Goal: Understand process/instructions: Learn about a topic

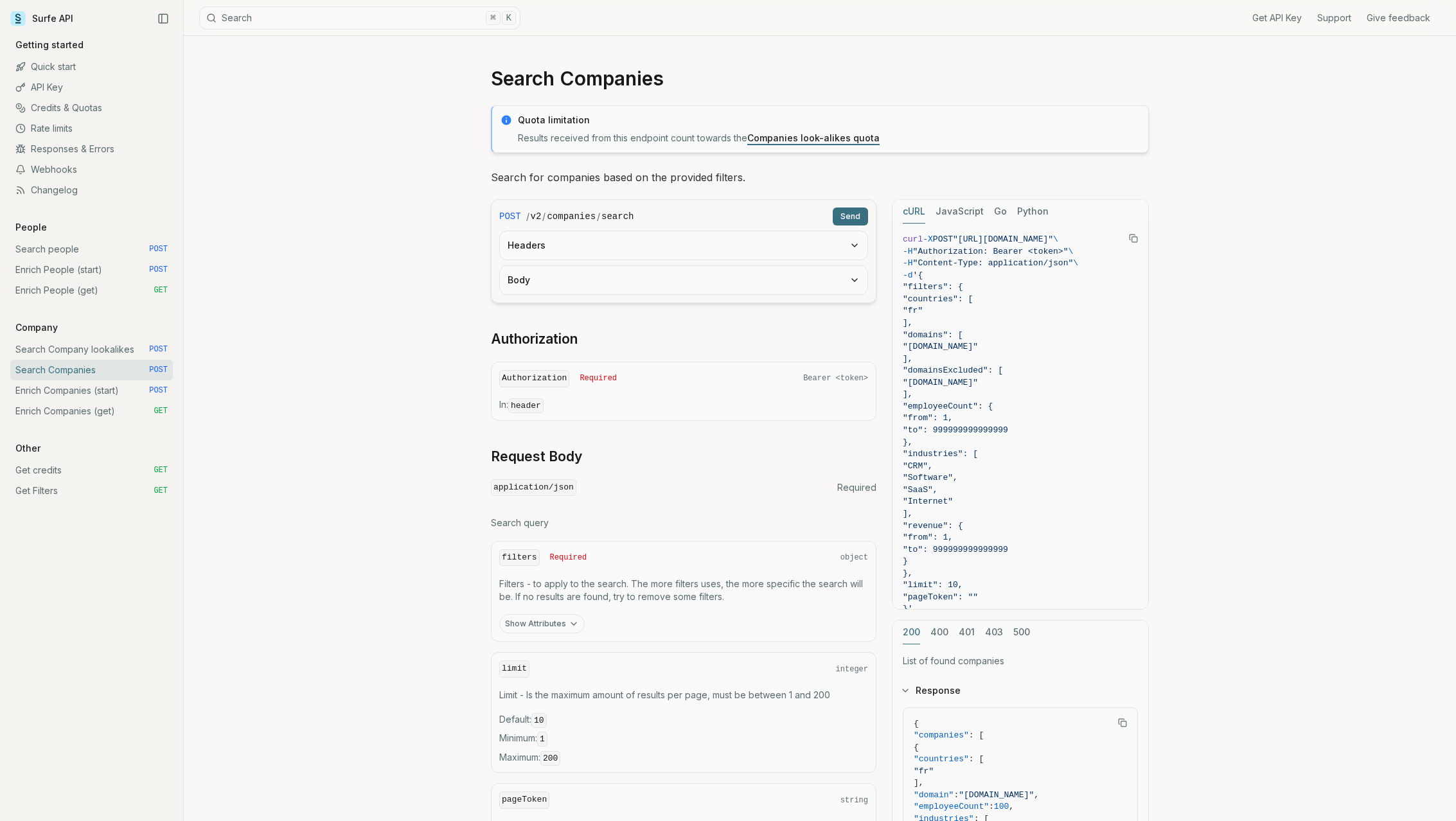
click at [115, 365] on link "Search Companies POST" at bounding box center [92, 370] width 163 height 21
click at [111, 386] on link "Enrich Companies (start) POST" at bounding box center [92, 391] width 163 height 21
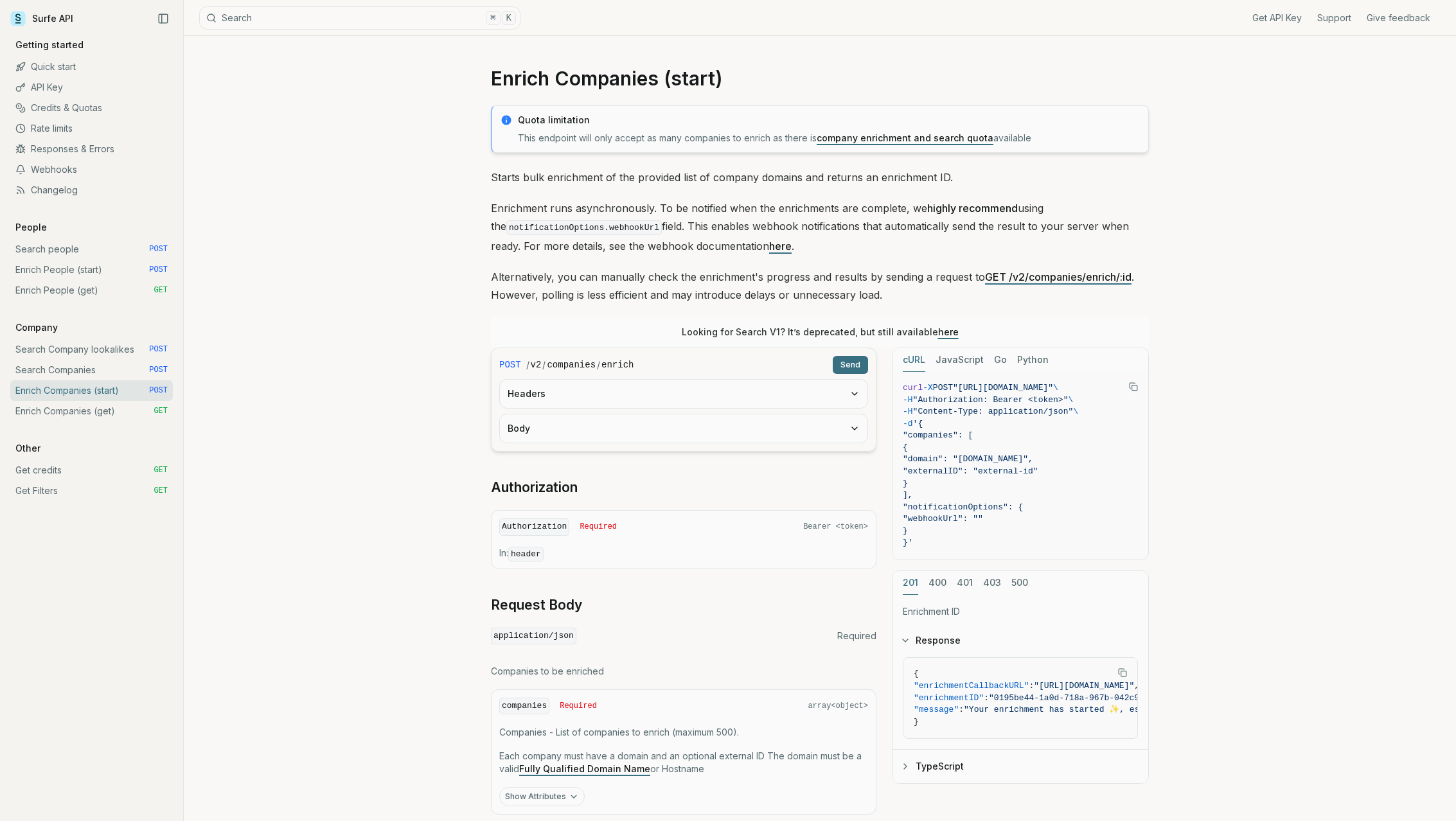
click at [555, 426] on button "Body" at bounding box center [683, 429] width 367 height 28
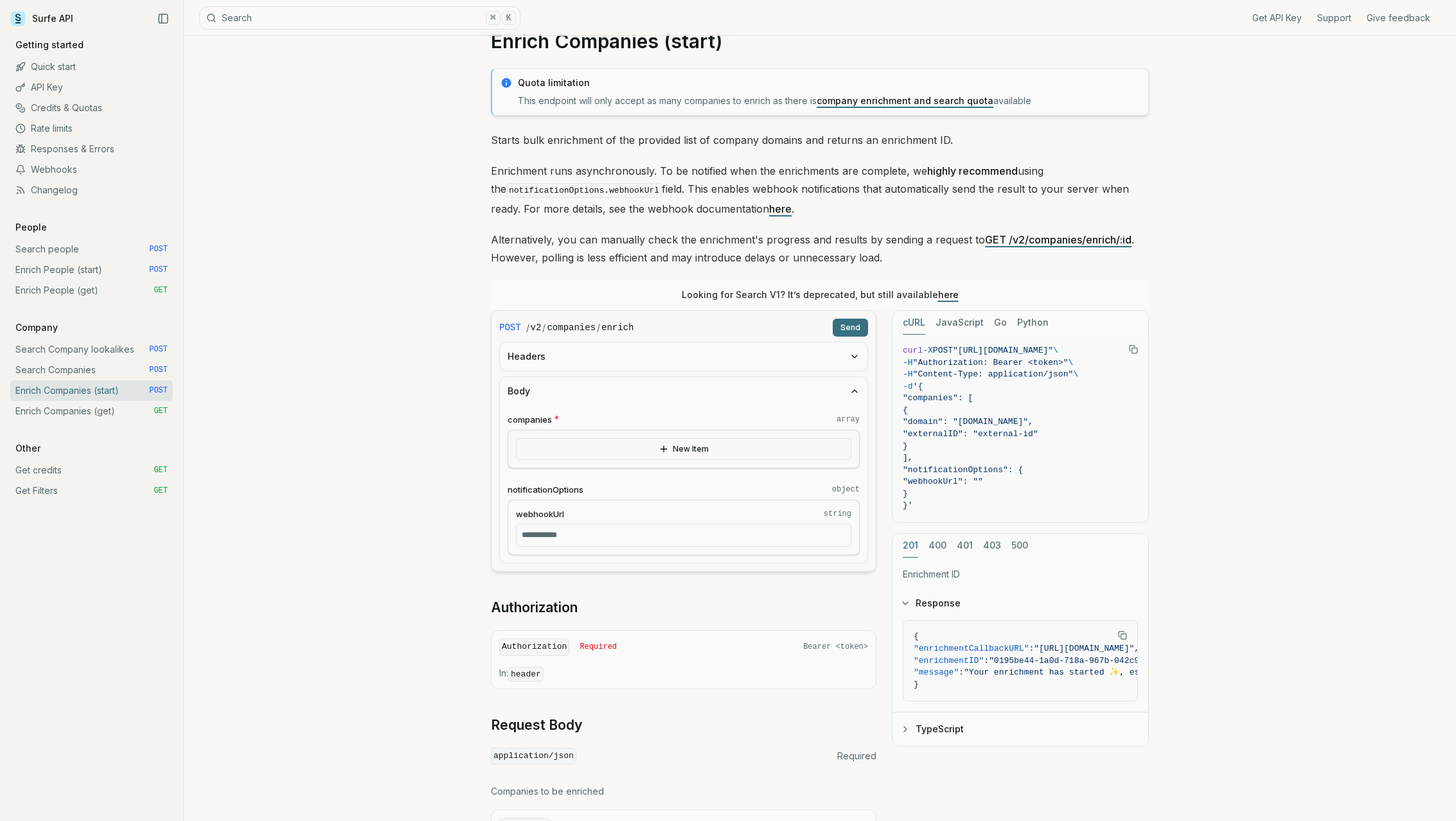
scroll to position [33, 0]
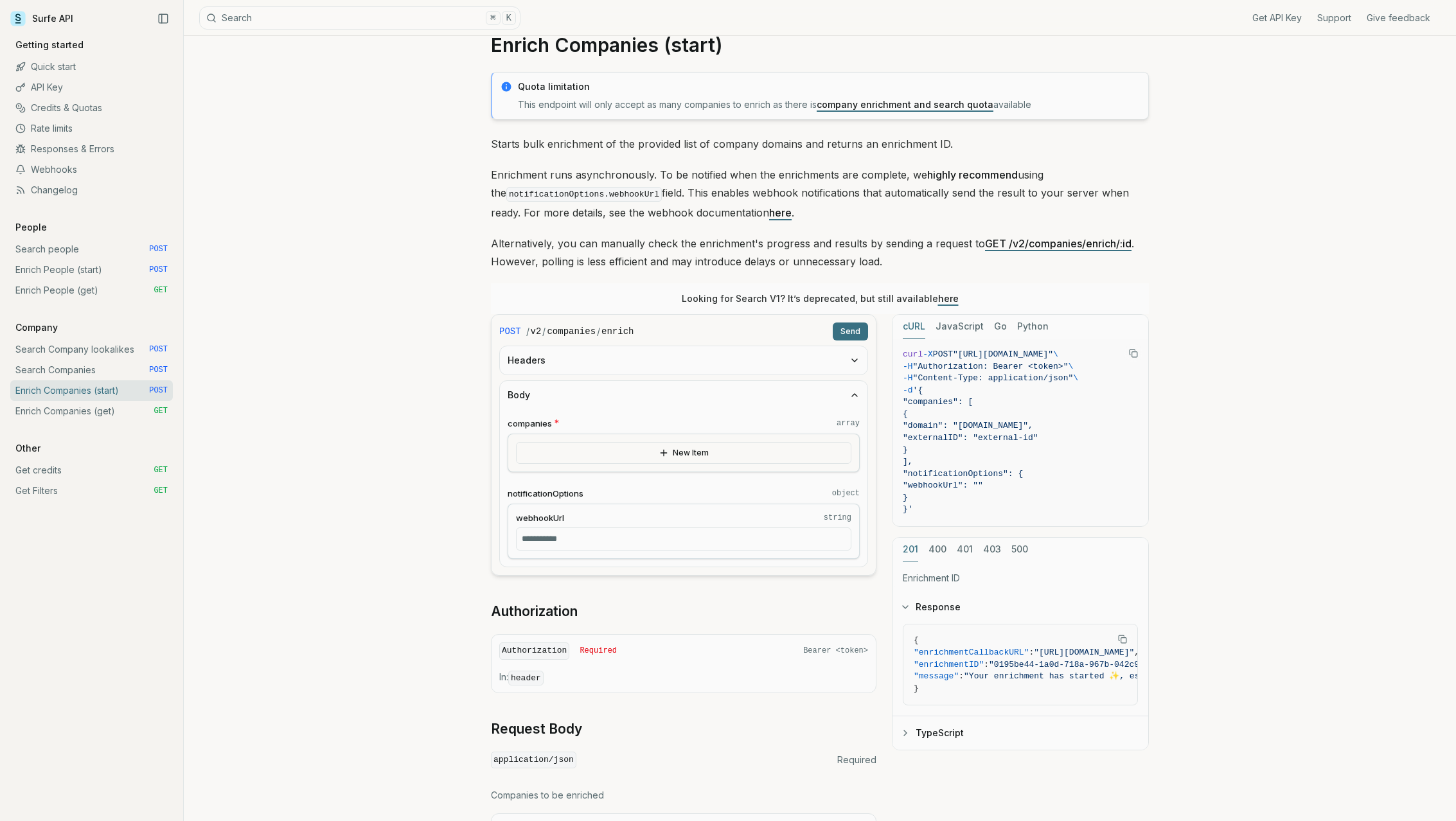
click at [78, 268] on link "Enrich People (start) POST" at bounding box center [92, 270] width 163 height 21
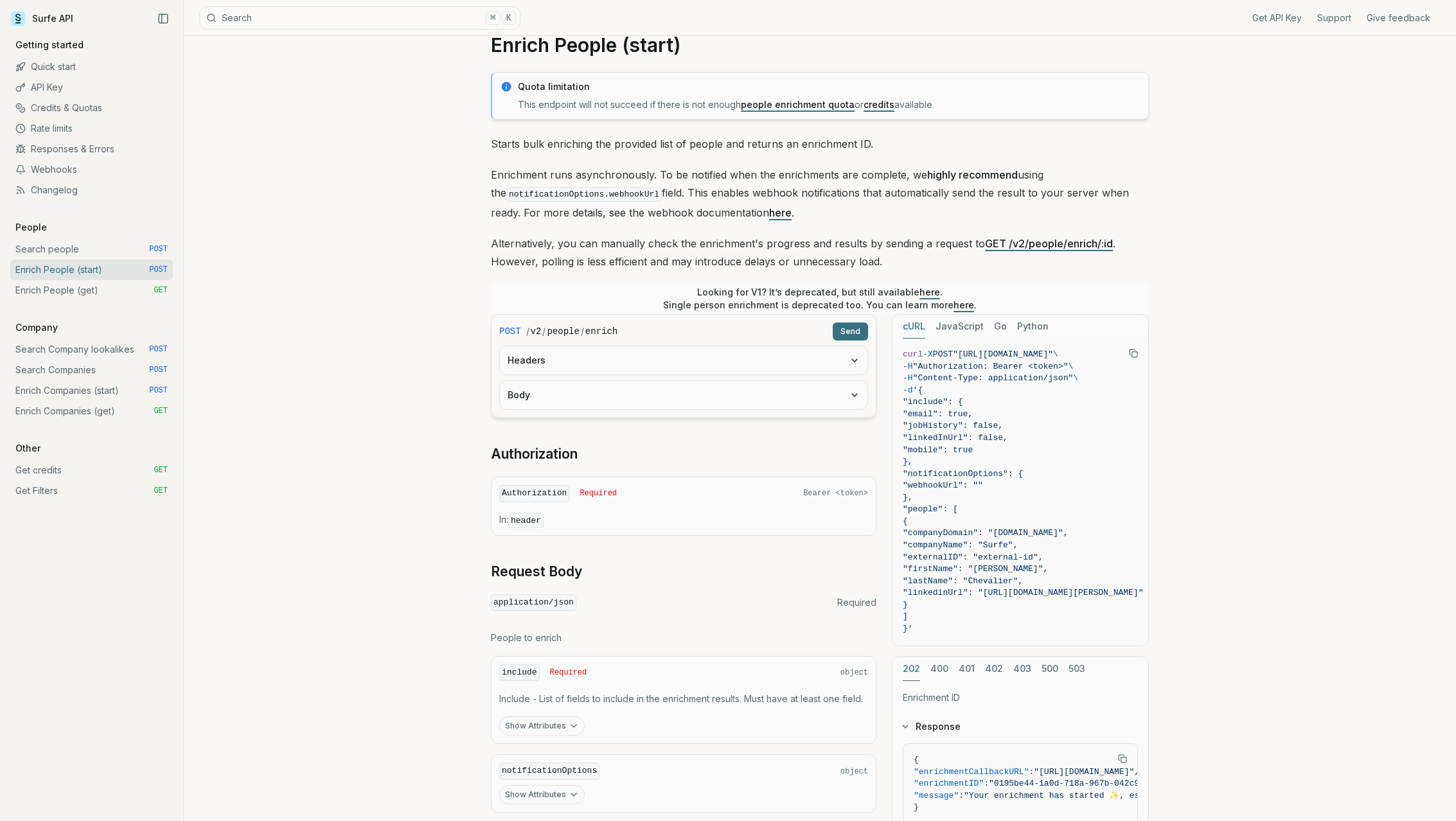
click at [593, 385] on button "Body" at bounding box center [683, 395] width 367 height 28
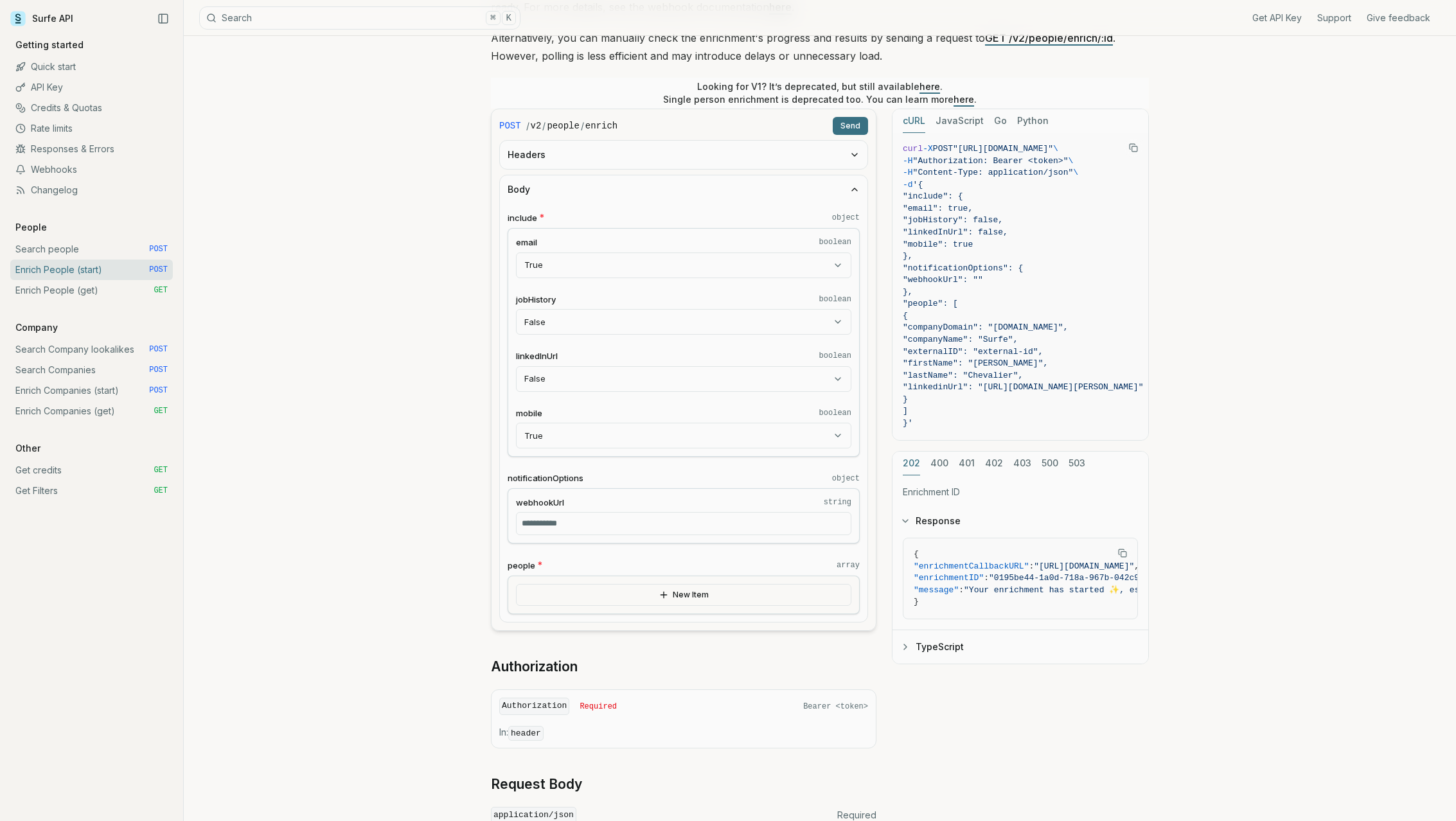
click at [585, 597] on button "New Item" at bounding box center [684, 595] width 336 height 22
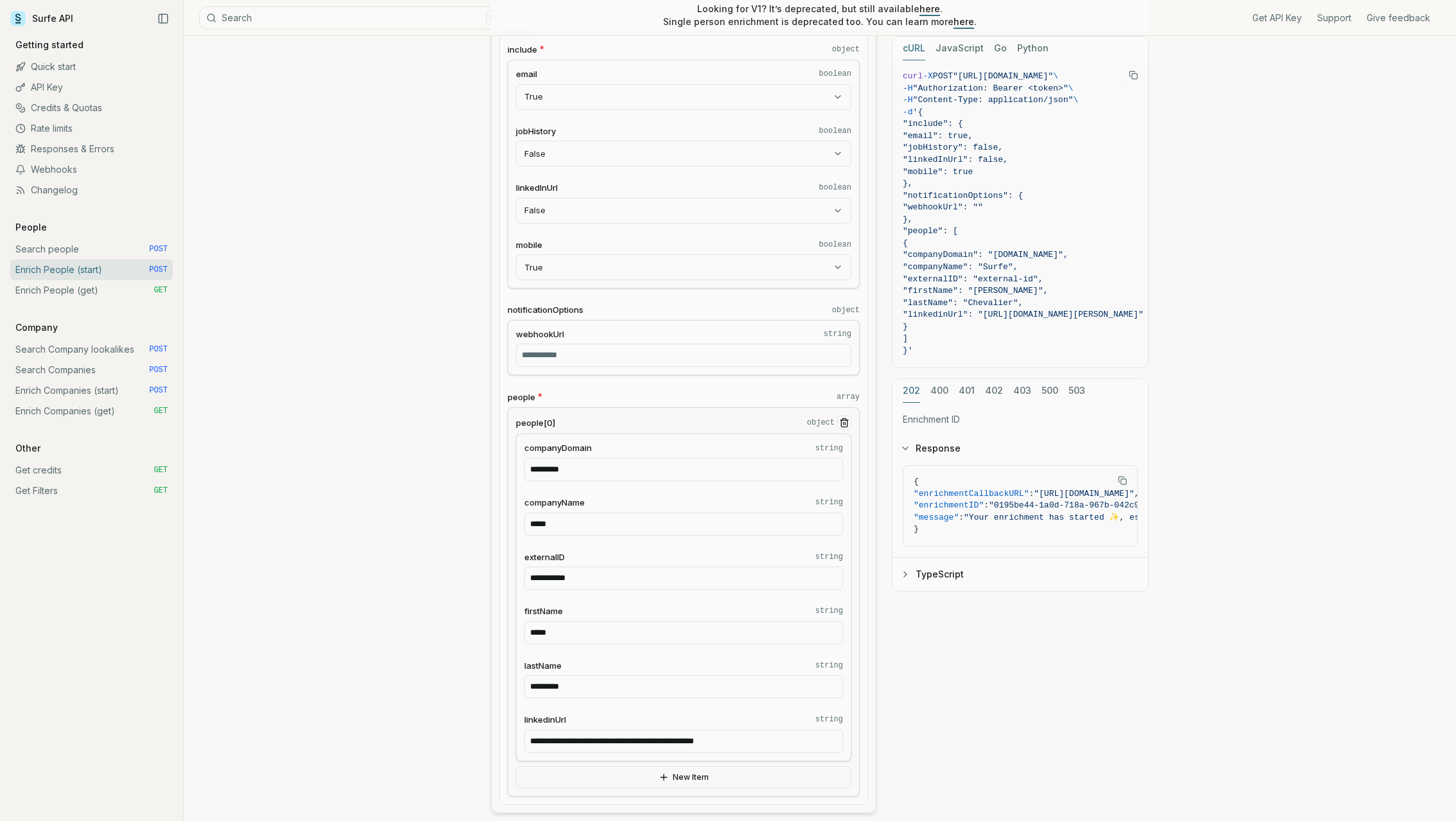
scroll to position [406, 0]
